Goal: Task Accomplishment & Management: Manage account settings

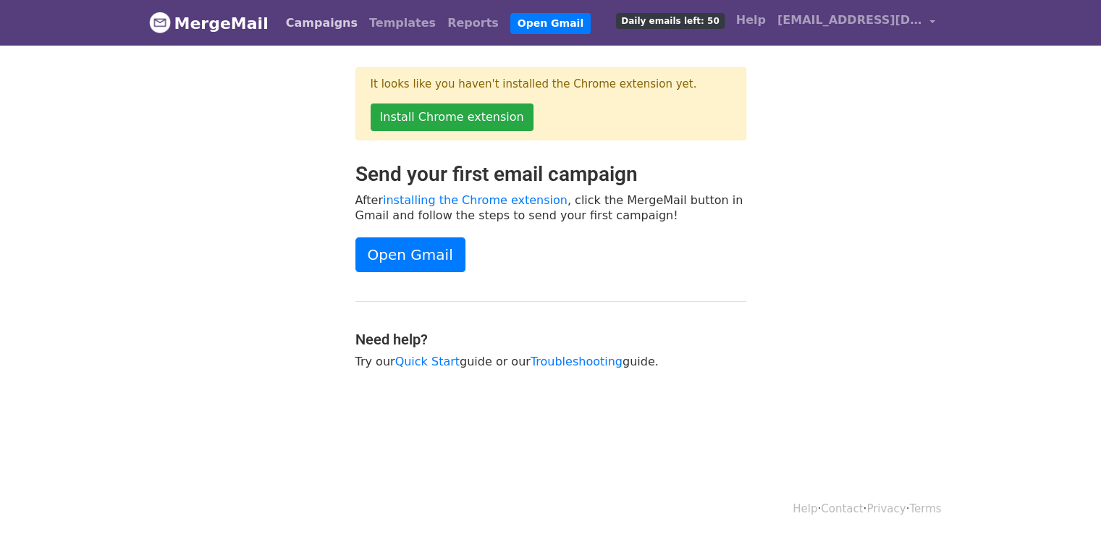
click at [315, 17] on link "Campaigns" at bounding box center [321, 23] width 83 height 29
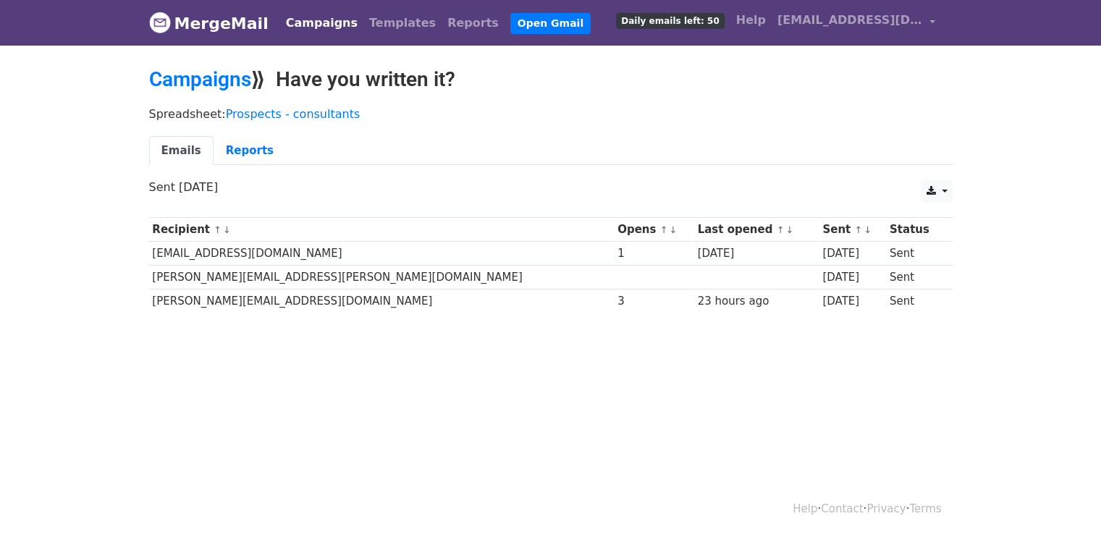
click at [195, 304] on td "alistair@the-media-image.com" at bounding box center [381, 301] width 465 height 24
click at [304, 31] on link "Campaigns" at bounding box center [321, 23] width 83 height 29
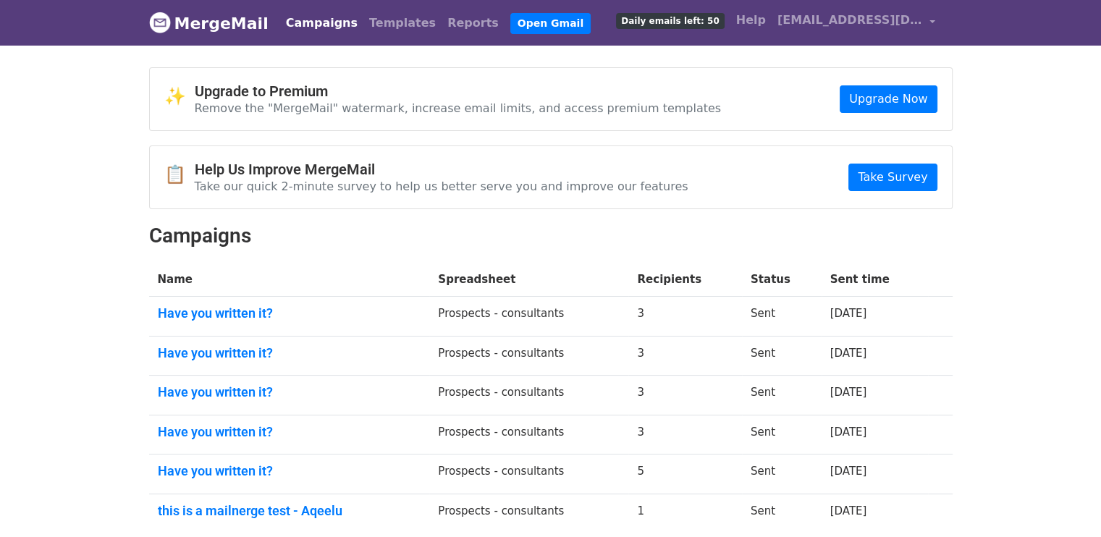
scroll to position [122, 0]
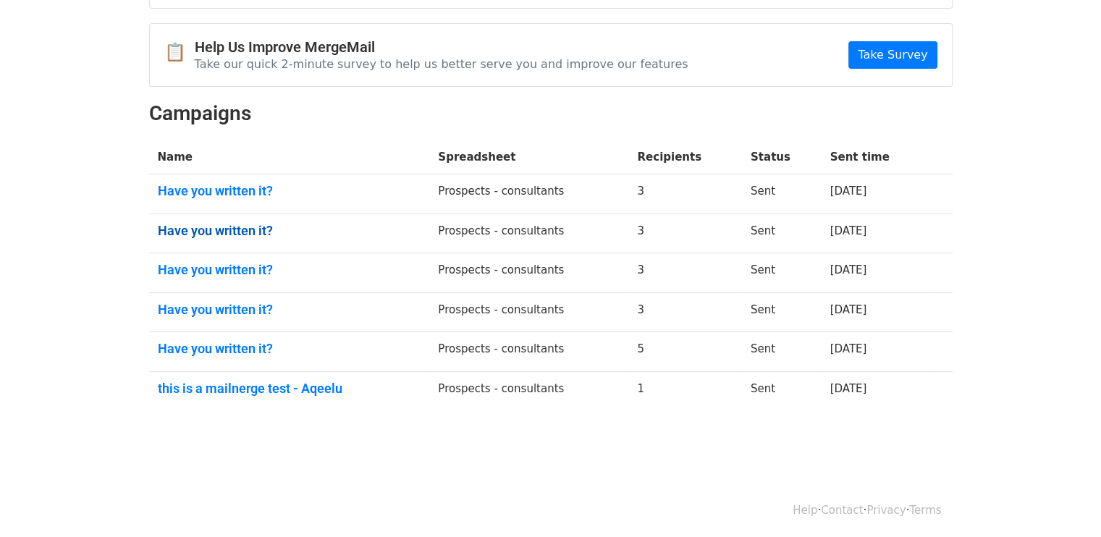
click at [190, 233] on link "Have you written it?" at bounding box center [289, 231] width 263 height 16
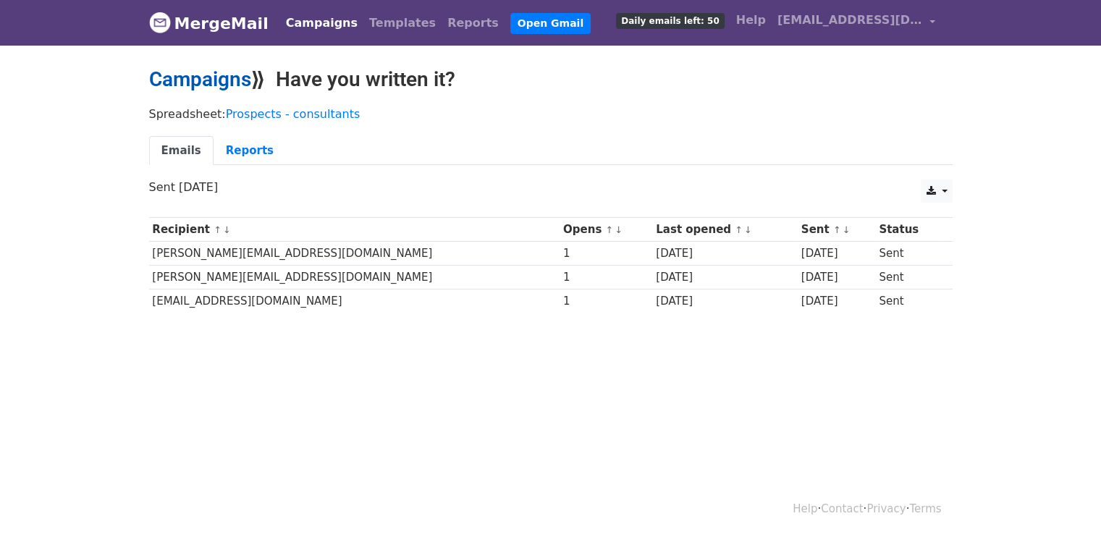
click at [216, 88] on link "Campaigns" at bounding box center [200, 79] width 102 height 24
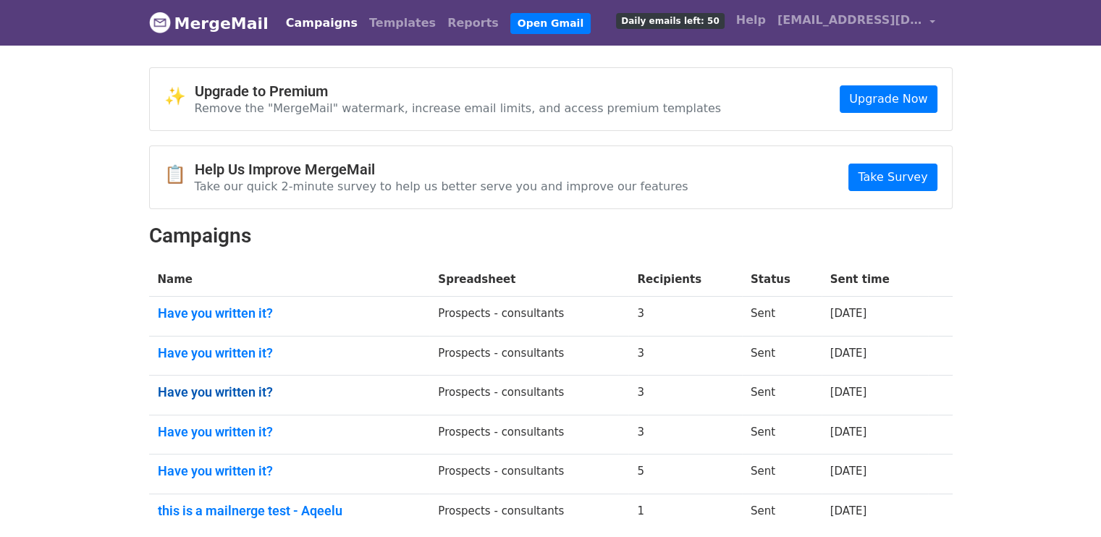
click at [243, 389] on link "Have you written it?" at bounding box center [289, 392] width 263 height 16
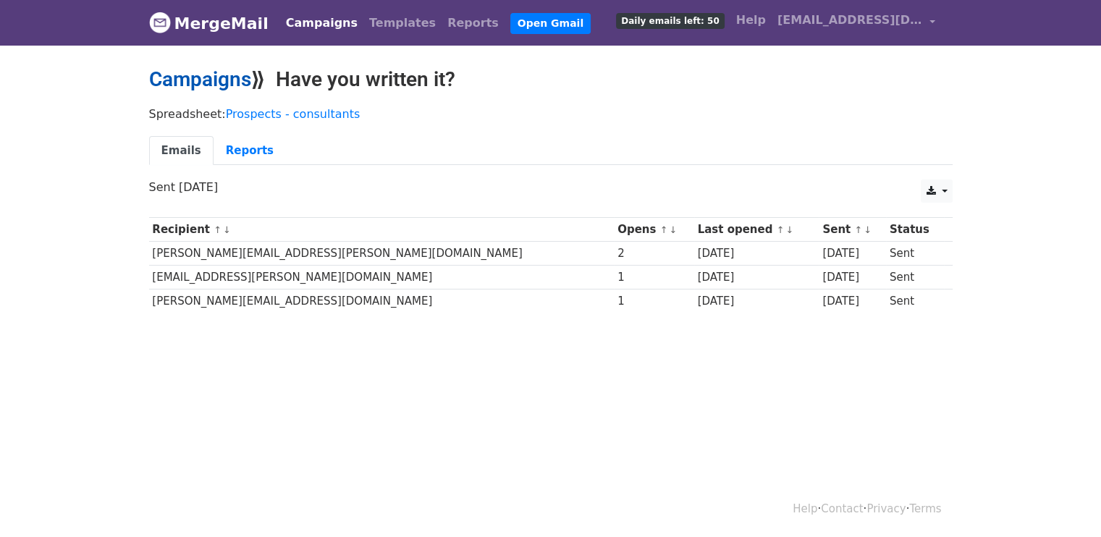
click at [219, 79] on link "Campaigns" at bounding box center [200, 79] width 102 height 24
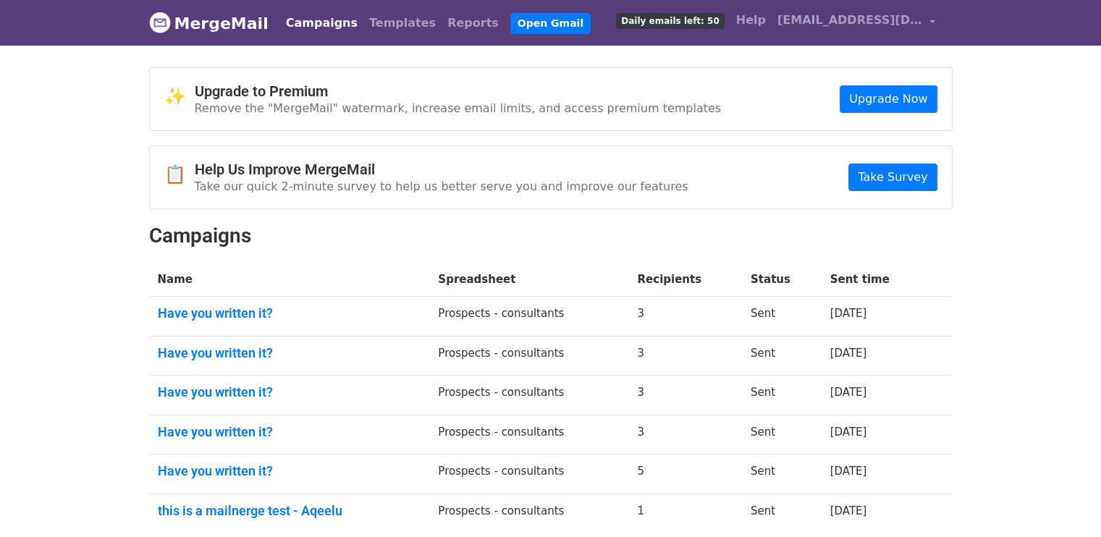
scroll to position [122, 0]
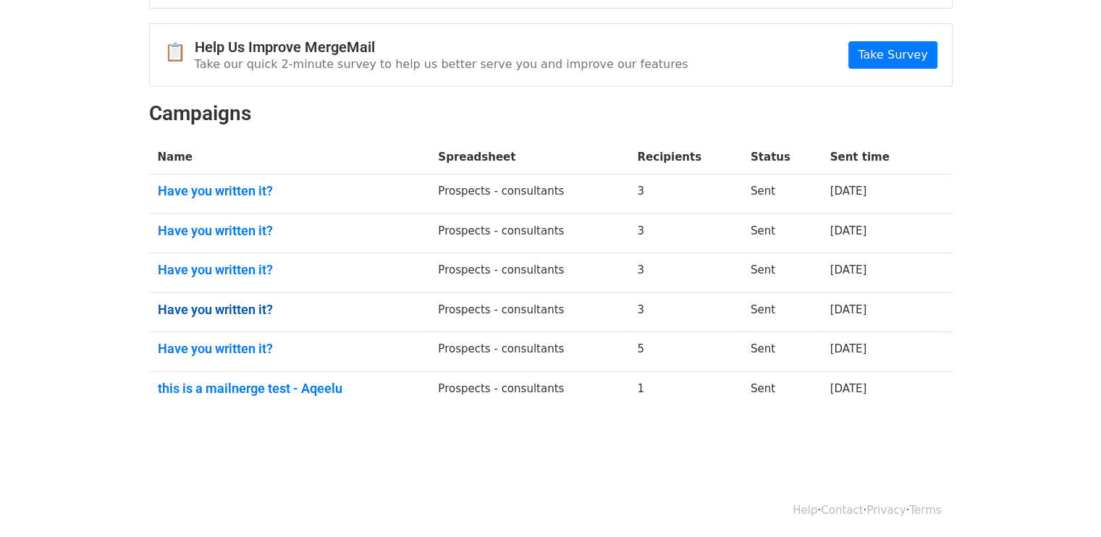
click at [208, 305] on link "Have you written it?" at bounding box center [289, 310] width 263 height 16
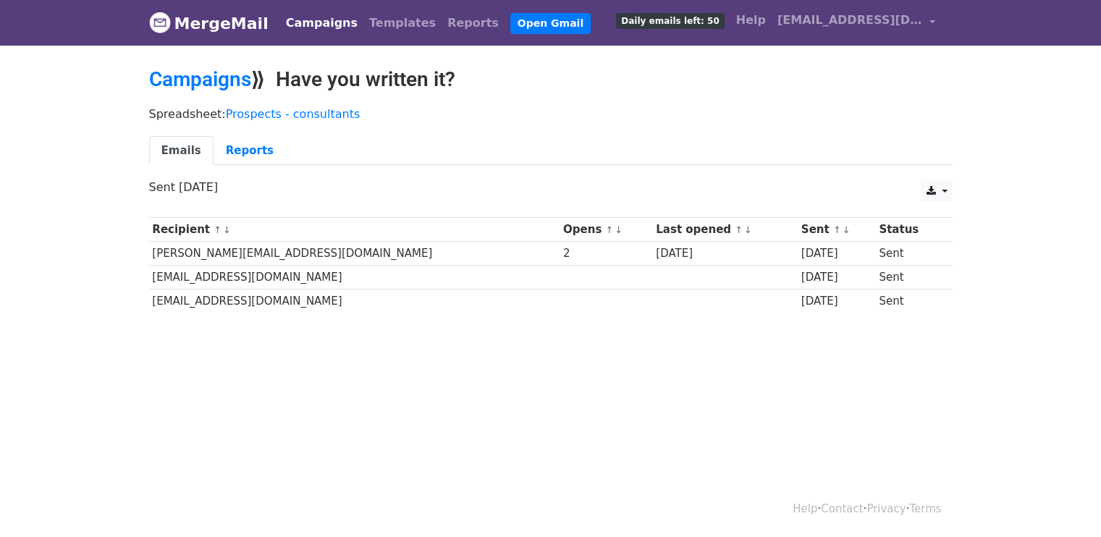
click at [204, 17] on link "MergeMail" at bounding box center [208, 23] width 119 height 30
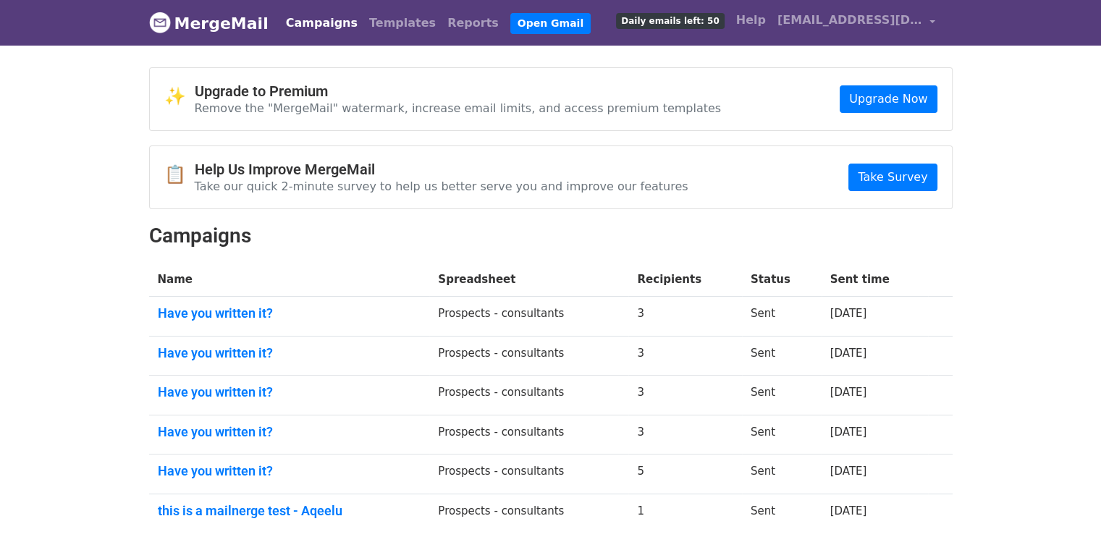
scroll to position [122, 0]
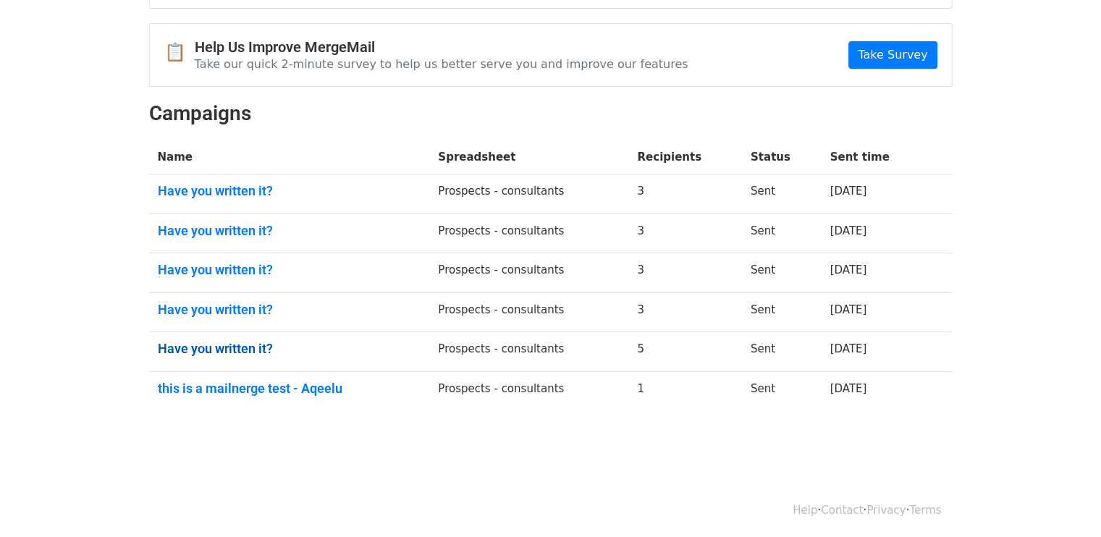
click at [198, 344] on link "Have you written it?" at bounding box center [289, 349] width 263 height 16
